Goal: Task Accomplishment & Management: Complete application form

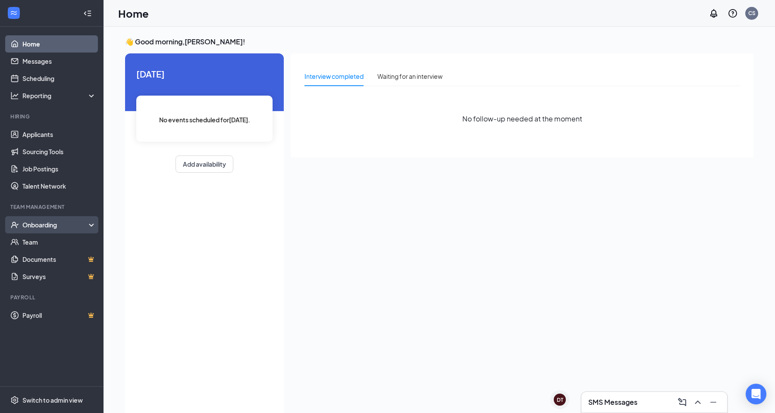
click at [80, 225] on div "Onboarding" at bounding box center [55, 225] width 66 height 9
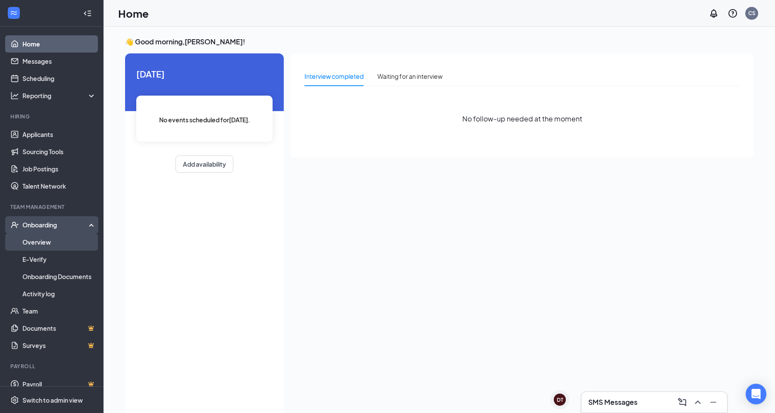
click at [76, 241] on link "Overview" at bounding box center [59, 242] width 74 height 17
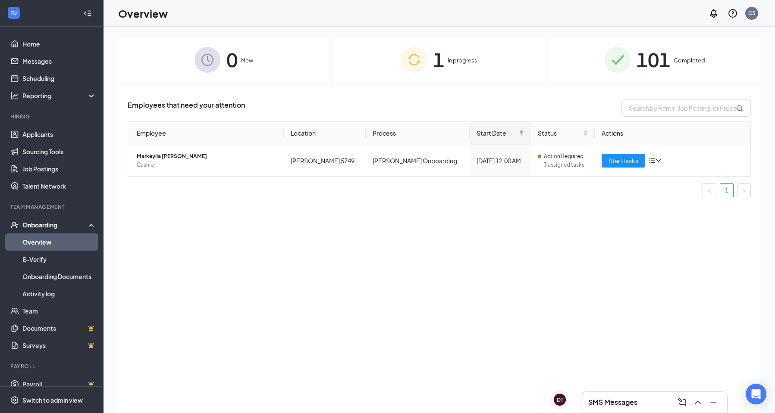
click at [467, 62] on span "In progress" at bounding box center [462, 60] width 30 height 9
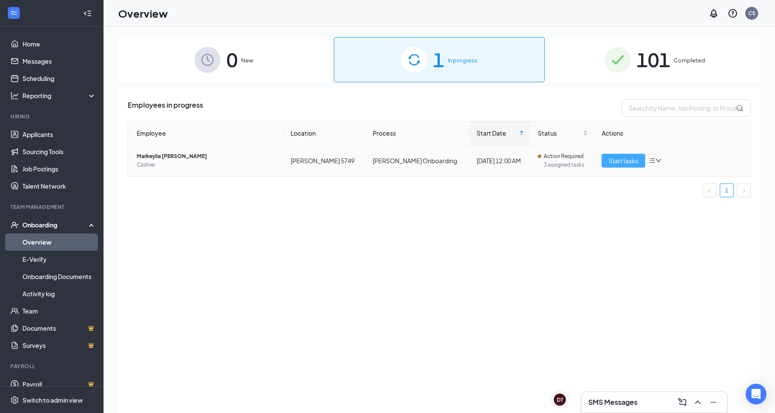
click at [623, 156] on span "Start tasks" at bounding box center [623, 160] width 30 height 9
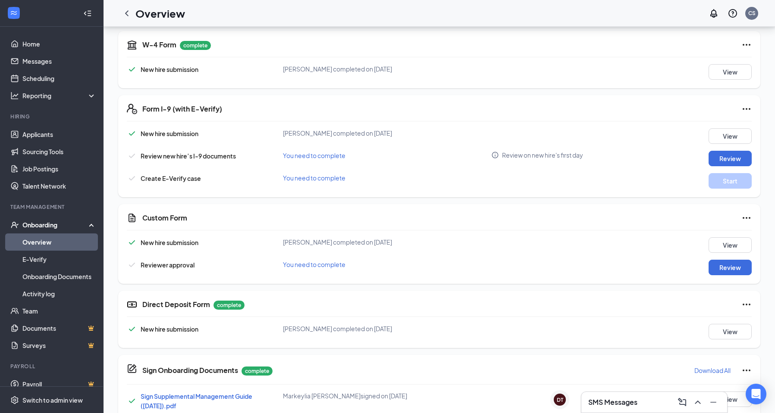
scroll to position [216, 0]
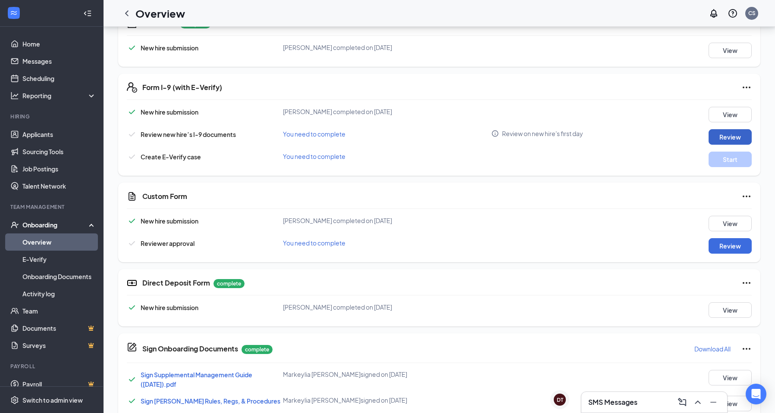
click at [746, 139] on button "Review" at bounding box center [729, 137] width 43 height 16
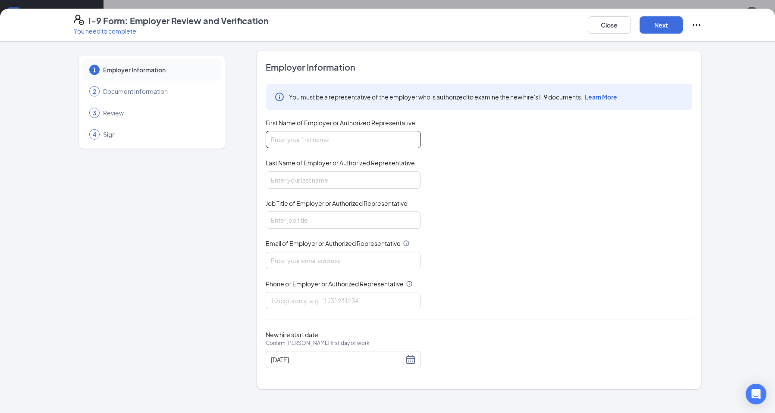
click at [380, 141] on input "First Name of Employer or Authorized Representative" at bounding box center [343, 139] width 155 height 17
type input "c"
type input "[PERSON_NAME]"
type input "Manager"
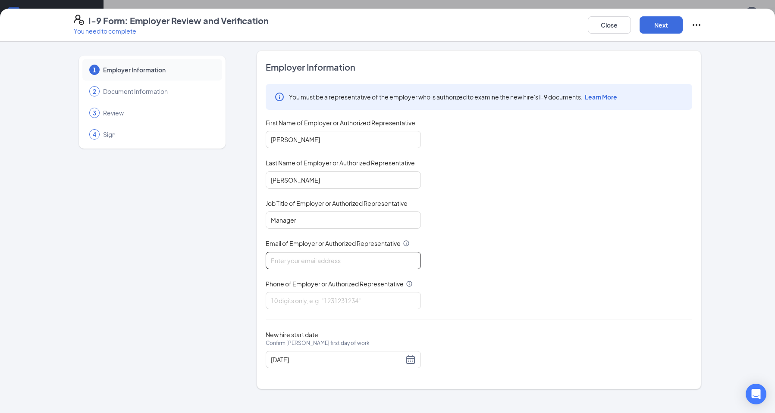
click at [326, 256] on input "Email of Employer or Authorized Representative" at bounding box center [343, 260] width 155 height 17
type input "[EMAIL_ADDRESS][DOMAIN_NAME]"
click at [277, 298] on input "Phone of Employer or Authorized Representative" at bounding box center [343, 300] width 155 height 17
type input "2562709397"
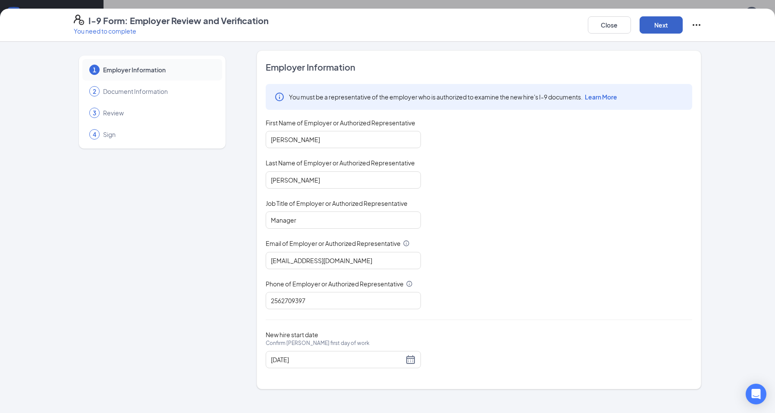
click at [666, 27] on button "Next" at bounding box center [660, 24] width 43 height 17
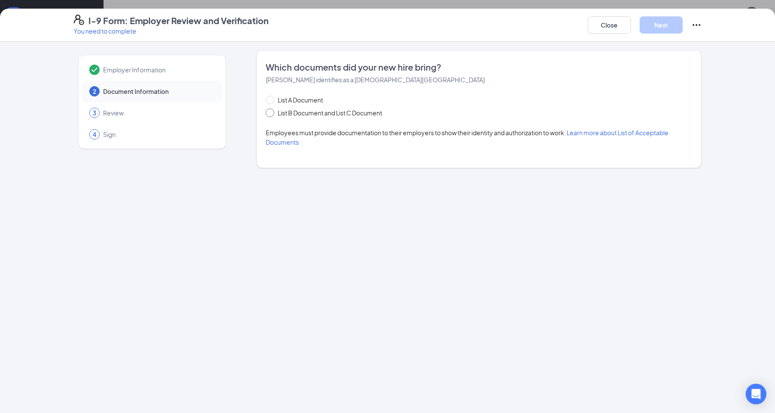
click at [275, 110] on span "List B Document and List C Document" at bounding box center [329, 112] width 111 height 9
click at [272, 110] on input "List B Document and List C Document" at bounding box center [269, 112] width 6 height 6
radio input "true"
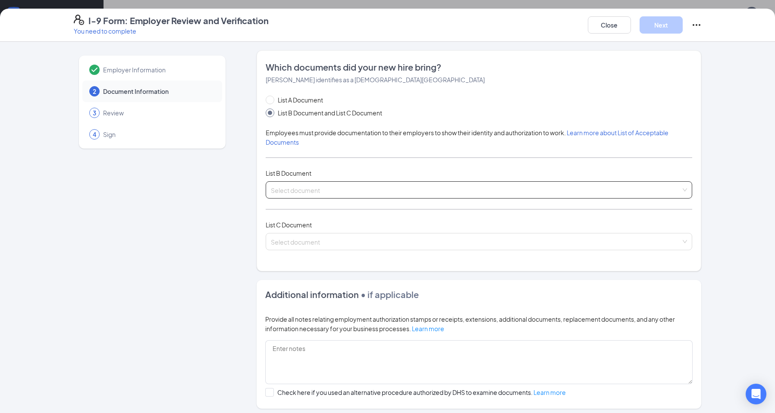
click at [280, 187] on input "search" at bounding box center [476, 188] width 410 height 13
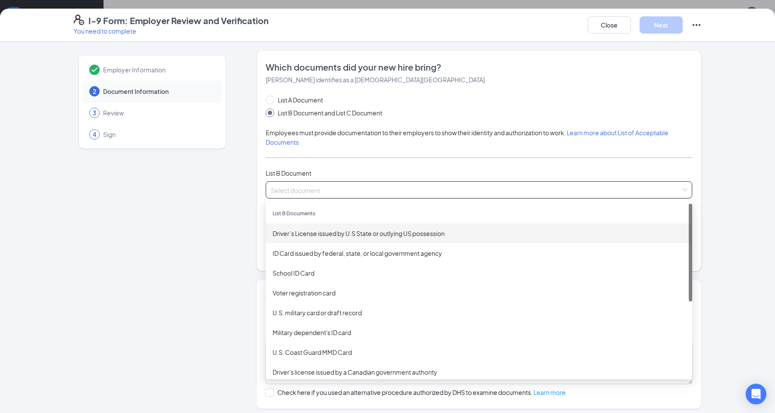
click at [312, 229] on div "Driver’s License issued by U.S State or outlying US possession" at bounding box center [478, 233] width 413 height 9
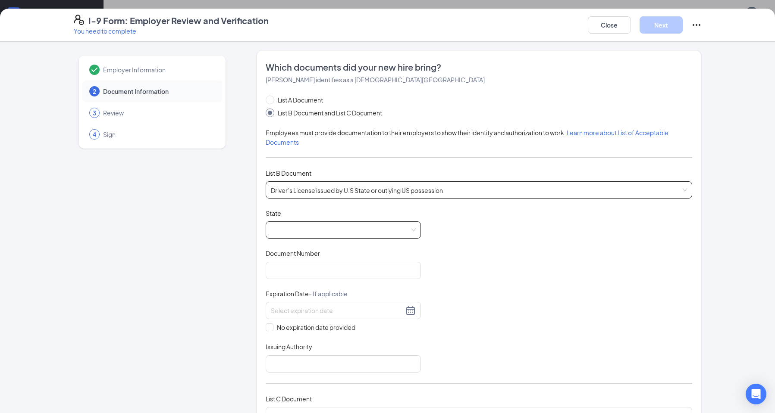
click at [313, 235] on span at bounding box center [343, 230] width 145 height 16
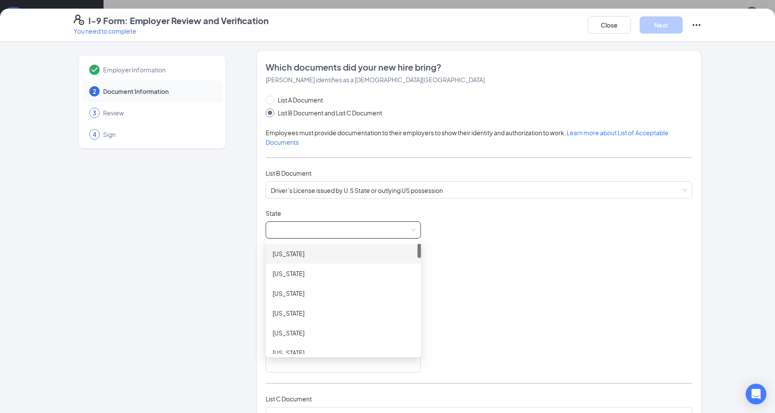
click at [316, 254] on div "[US_STATE]" at bounding box center [342, 253] width 141 height 9
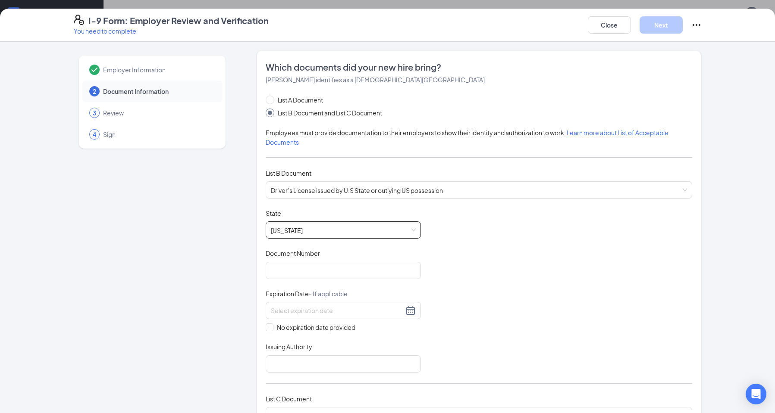
click at [313, 256] on span "Document Number" at bounding box center [293, 253] width 54 height 9
click at [313, 262] on input "Document Number" at bounding box center [343, 270] width 155 height 17
type input "10271924"
click at [410, 311] on div at bounding box center [343, 311] width 145 height 10
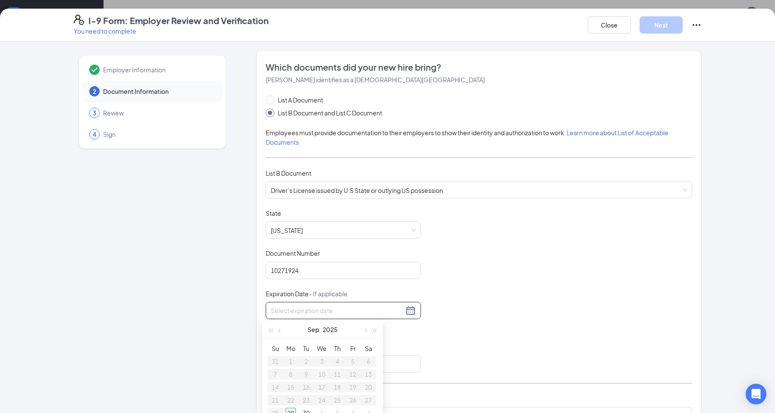
scroll to position [86, 0]
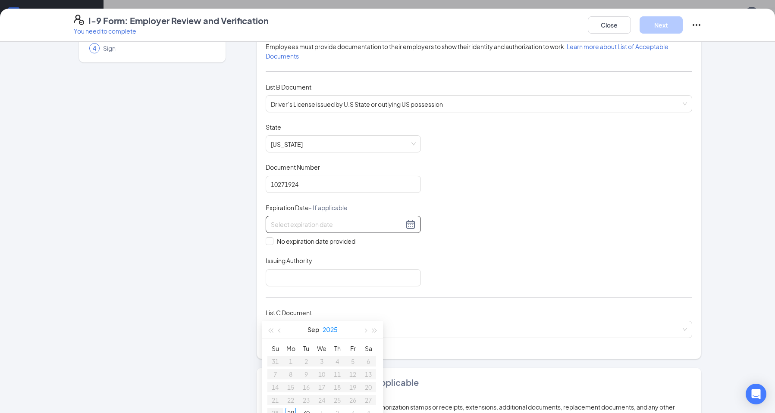
click at [331, 328] on button "2025" at bounding box center [329, 329] width 15 height 17
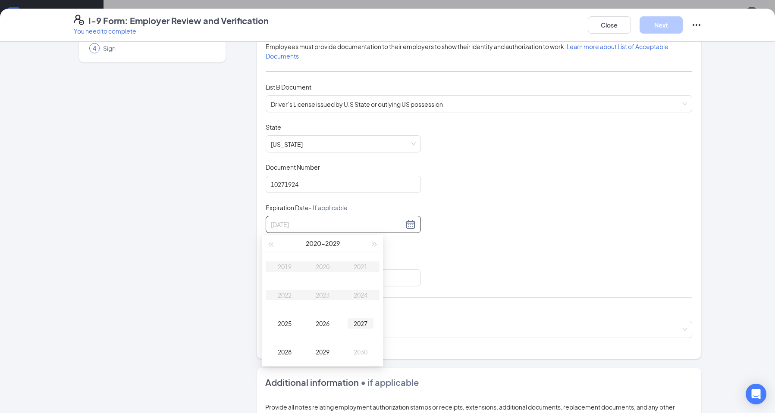
type input "[DATE]"
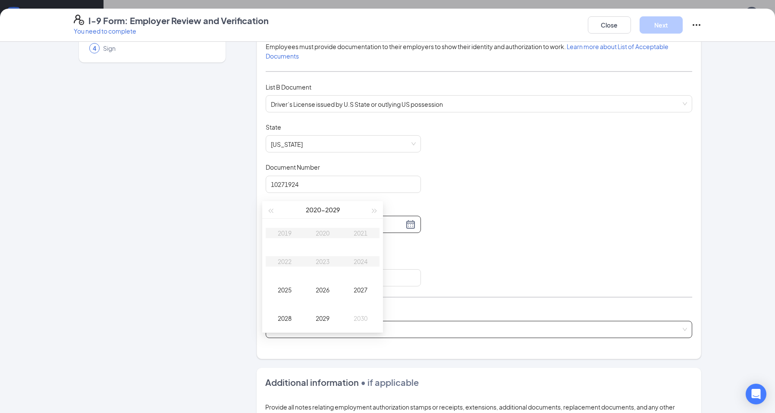
scroll to position [345, 0]
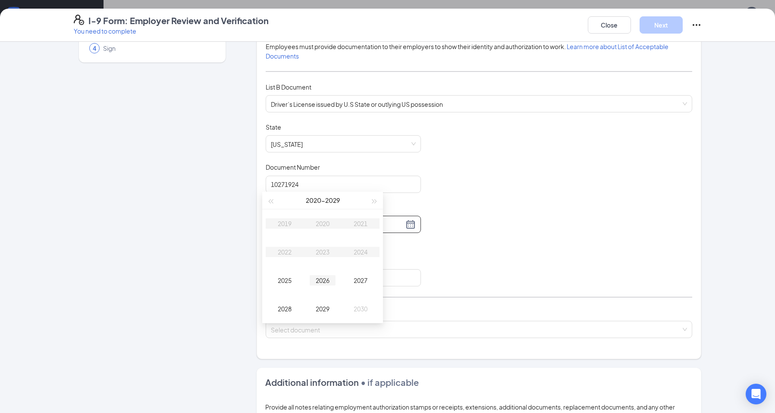
type input "[DATE]"
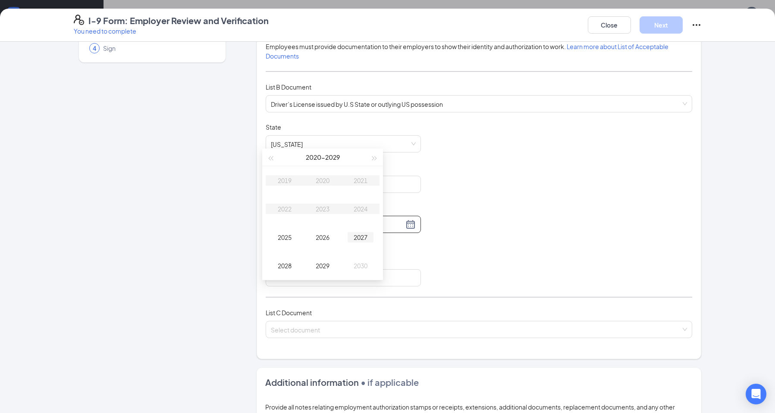
type input "[DATE]"
click at [371, 156] on button "button" at bounding box center [374, 157] width 9 height 17
type input "[DATE]"
click at [322, 207] on div "2033" at bounding box center [323, 209] width 26 height 10
click at [367, 208] on div "Jun" at bounding box center [360, 209] width 26 height 10
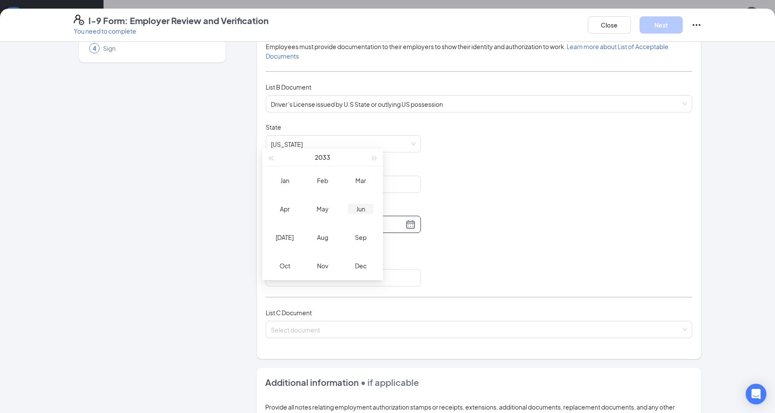
type input "[DATE]"
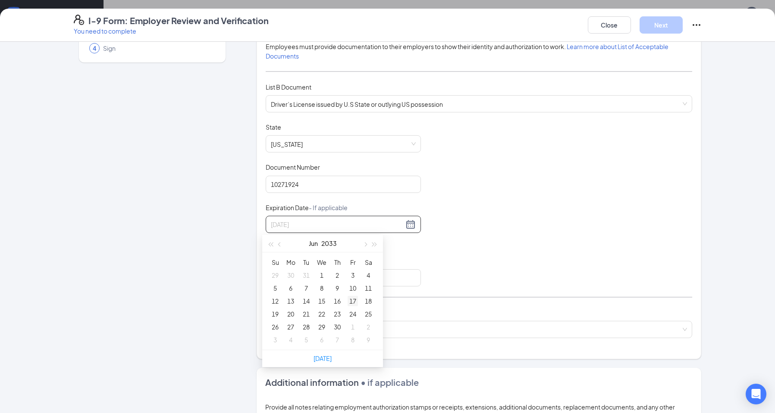
type input "[DATE]"
click at [356, 303] on div "17" at bounding box center [352, 301] width 10 height 10
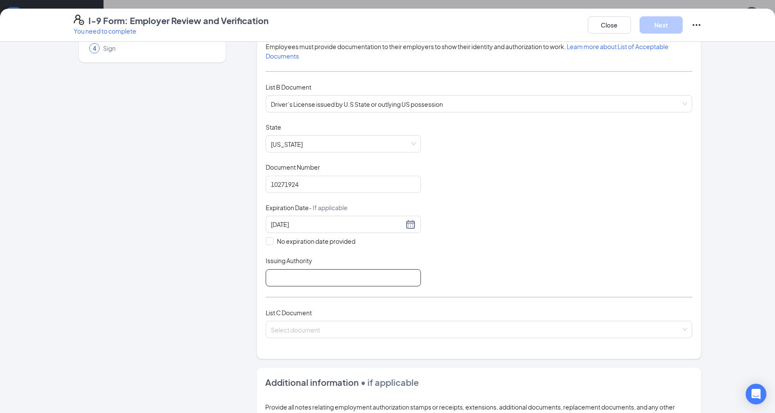
click at [299, 280] on input "Issuing Authority" at bounding box center [343, 277] width 155 height 17
type input "[US_STATE]"
click at [329, 324] on input "search" at bounding box center [476, 328] width 410 height 13
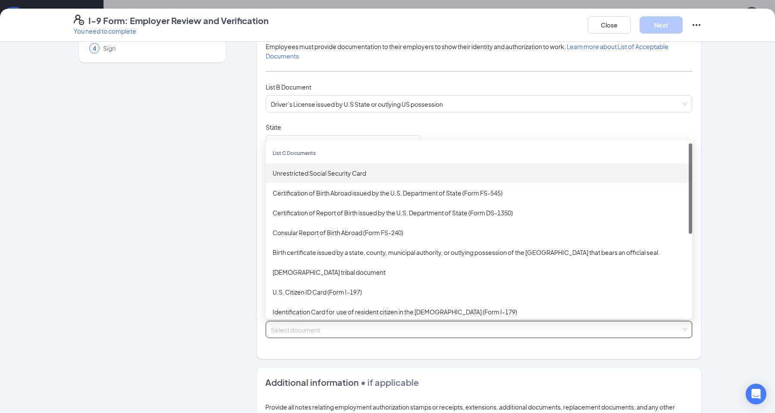
click at [335, 172] on div "Unrestricted Social Security Card" at bounding box center [478, 173] width 413 height 9
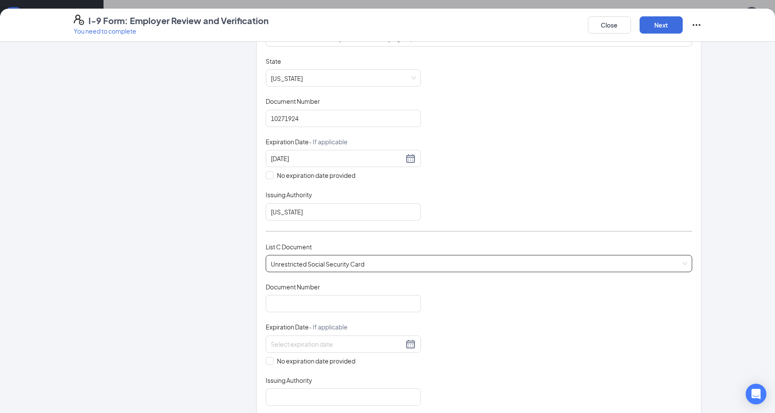
scroll to position [172, 0]
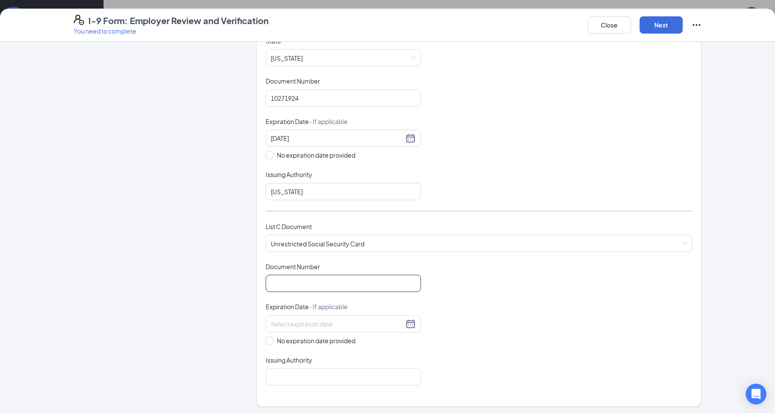
click at [332, 290] on input "Document Number" at bounding box center [343, 283] width 155 height 17
type input "369293505"
click at [273, 342] on span "No expiration date provided" at bounding box center [315, 340] width 85 height 9
click at [270, 342] on input "No expiration date provided" at bounding box center [269, 340] width 6 height 6
checkbox input "true"
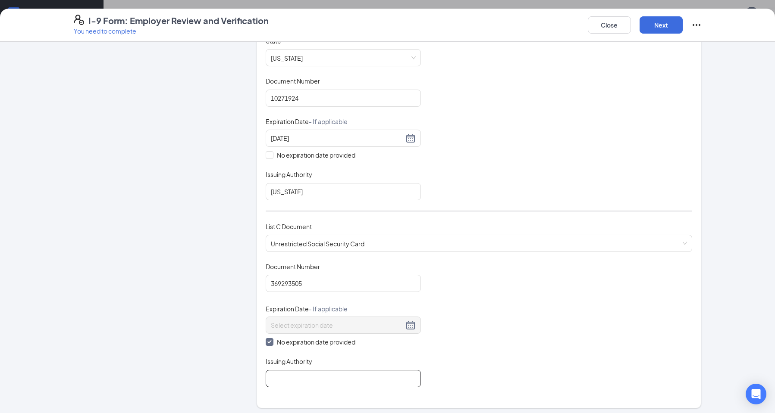
click at [290, 375] on input "Issuing Authority" at bounding box center [343, 378] width 155 height 17
type input "social security office"
click at [654, 28] on button "Next" at bounding box center [660, 24] width 43 height 17
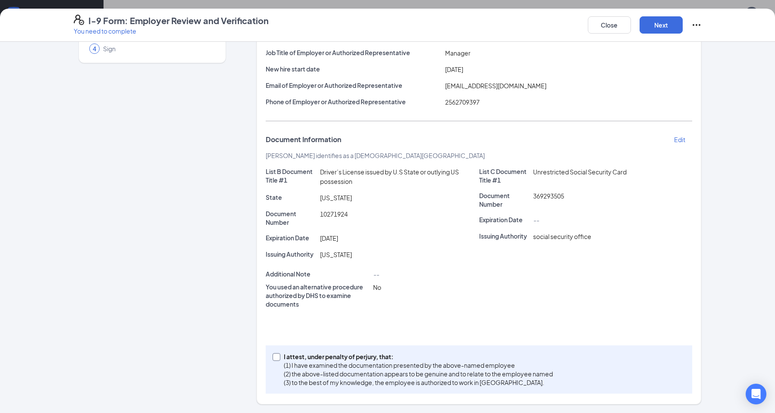
click at [276, 358] on span at bounding box center [276, 358] width 8 height 8
click at [276, 358] on input "I attest, under penalty of [PERSON_NAME], that: (1) I have examined the documen…" at bounding box center [275, 357] width 6 height 6
checkbox input "true"
click at [652, 28] on button "Next" at bounding box center [660, 24] width 43 height 17
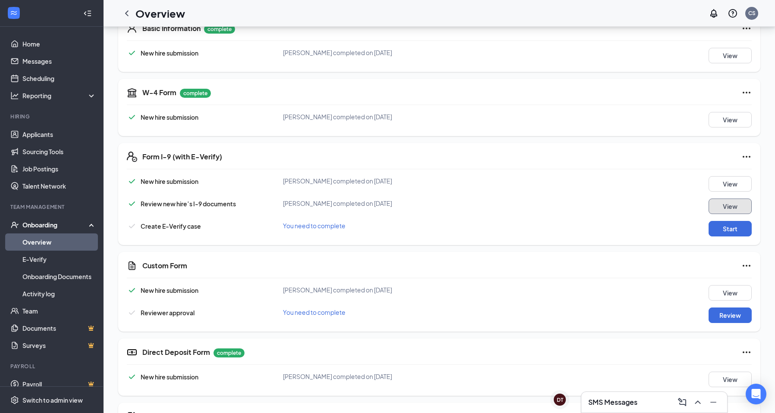
scroll to position [189, 0]
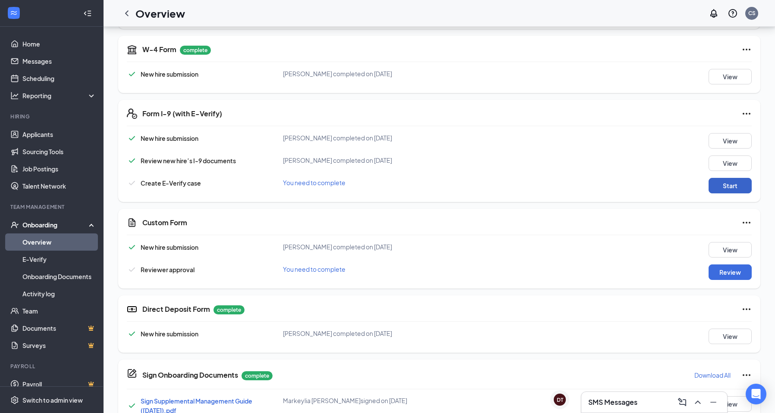
click at [730, 187] on button "Start" at bounding box center [729, 186] width 43 height 16
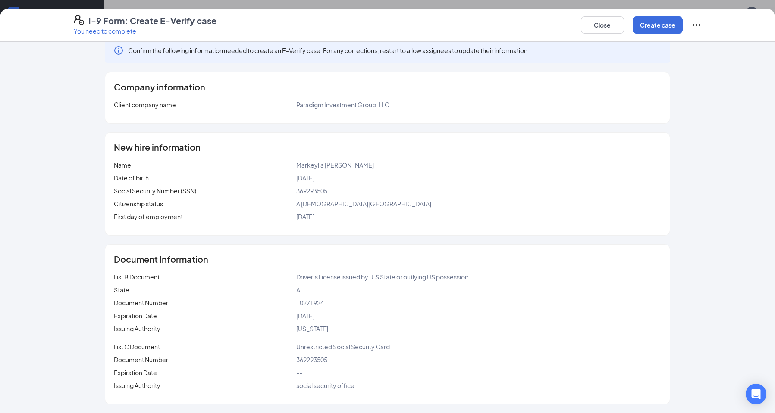
scroll to position [362, 0]
click at [644, 31] on button "Create case" at bounding box center [657, 24] width 50 height 17
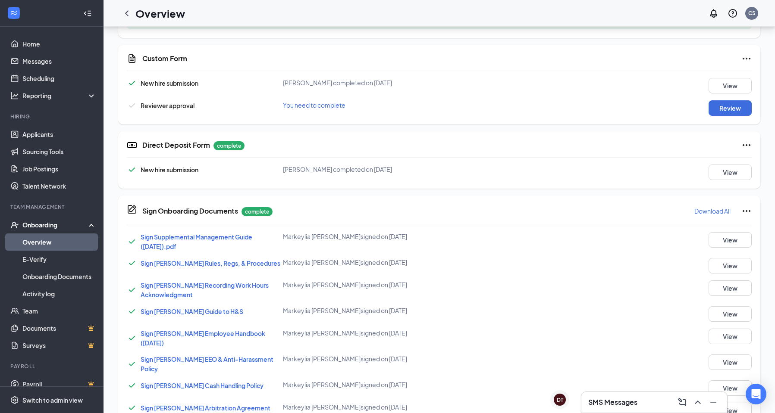
scroll to position [405, 0]
click at [726, 109] on button "Review" at bounding box center [729, 108] width 43 height 16
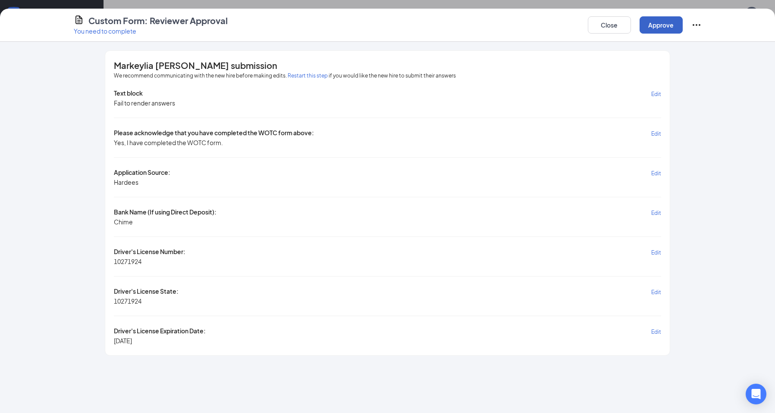
click at [656, 31] on button "Approve" at bounding box center [660, 24] width 43 height 17
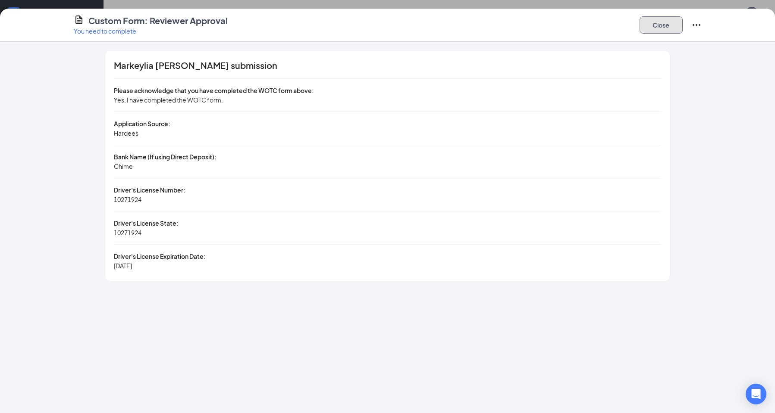
click at [658, 25] on button "Close" at bounding box center [660, 24] width 43 height 17
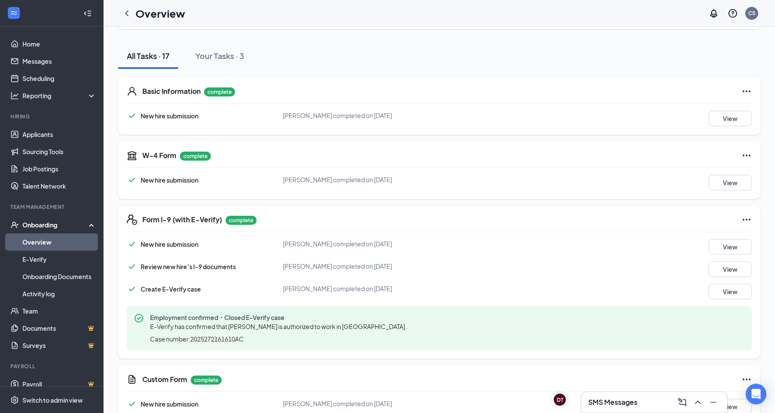
scroll to position [0, 0]
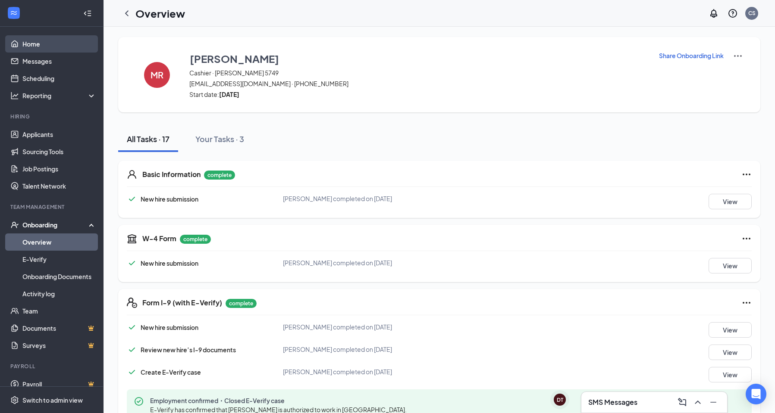
click at [59, 47] on link "Home" at bounding box center [59, 43] width 74 height 17
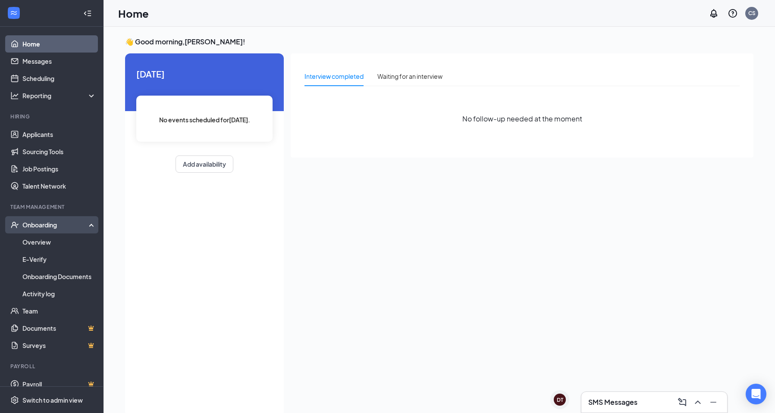
click at [56, 227] on div "Onboarding" at bounding box center [55, 225] width 66 height 9
click at [59, 227] on div "Onboarding" at bounding box center [55, 225] width 66 height 9
click at [60, 239] on link "Overview" at bounding box center [59, 242] width 74 height 17
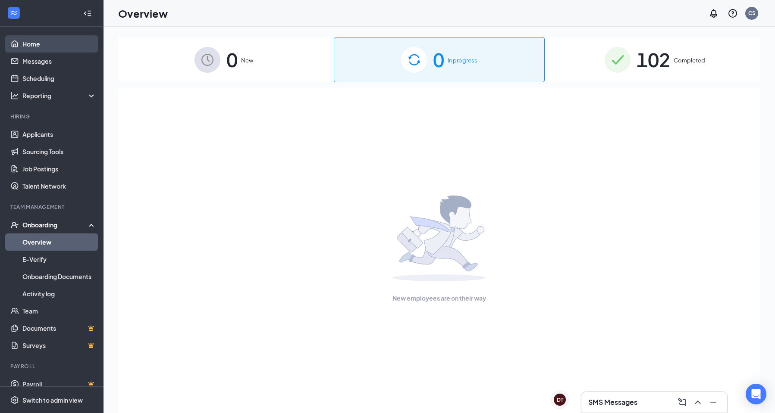
click at [43, 40] on link "Home" at bounding box center [59, 43] width 74 height 17
